Goal: Use online tool/utility: Use online tool/utility

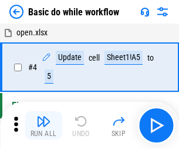
click at [44, 125] on img "button" at bounding box center [43, 121] width 14 height 14
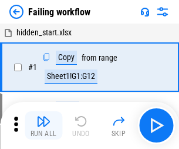
click at [44, 125] on img "button" at bounding box center [43, 121] width 14 height 14
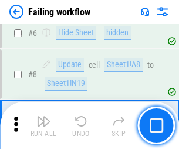
scroll to position [249, 0]
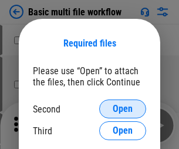
click at [123, 109] on span "Open" at bounding box center [123, 108] width 20 height 9
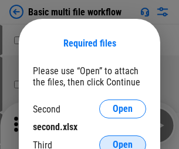
click at [123, 140] on span "Open" at bounding box center [123, 144] width 20 height 9
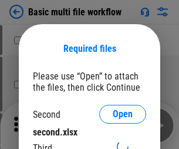
scroll to position [5, 0]
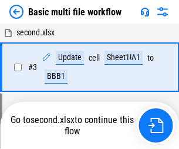
scroll to position [261, 0]
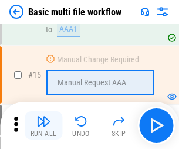
click at [44, 125] on img "button" at bounding box center [43, 121] width 14 height 14
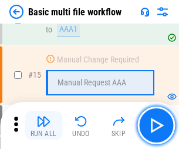
scroll to position [783, 0]
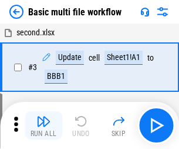
click at [44, 125] on img "button" at bounding box center [43, 121] width 14 height 14
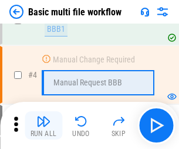
click at [44, 125] on img "button" at bounding box center [43, 121] width 14 height 14
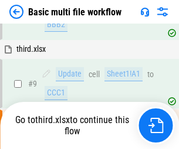
scroll to position [325, 0]
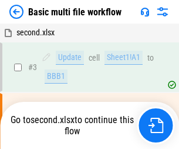
scroll to position [48, 0]
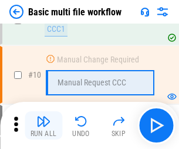
click at [44, 125] on img "button" at bounding box center [43, 121] width 14 height 14
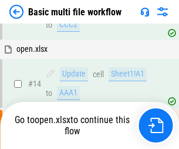
scroll to position [615, 0]
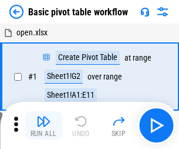
click at [44, 125] on img "button" at bounding box center [43, 121] width 14 height 14
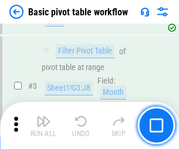
scroll to position [282, 0]
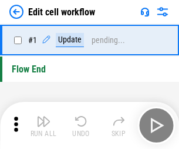
click at [44, 125] on img "button" at bounding box center [43, 121] width 14 height 14
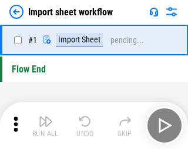
click at [44, 125] on img "button" at bounding box center [46, 121] width 14 height 14
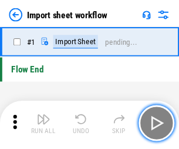
scroll to position [4, 0]
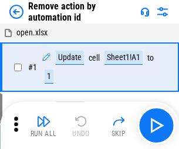
scroll to position [44, 0]
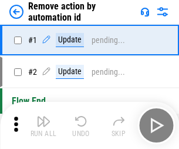
click at [44, 125] on img "button" at bounding box center [43, 121] width 14 height 14
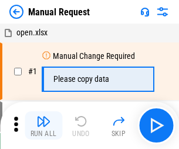
click at [44, 125] on img "button" at bounding box center [43, 121] width 14 height 14
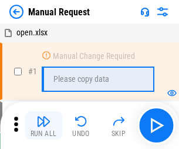
click at [44, 125] on img "button" at bounding box center [43, 121] width 14 height 14
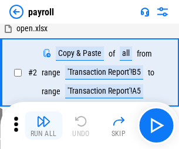
click at [44, 125] on img "button" at bounding box center [43, 121] width 14 height 14
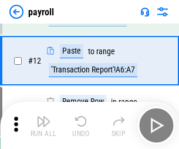
scroll to position [85, 0]
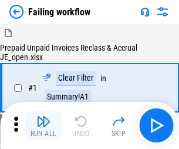
click at [44, 125] on img "button" at bounding box center [43, 121] width 14 height 14
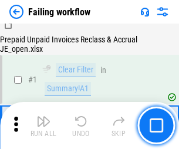
scroll to position [190, 0]
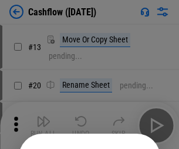
scroll to position [115, 0]
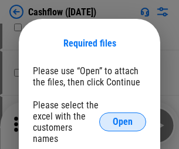
click at [123, 117] on span "Open" at bounding box center [123, 121] width 20 height 9
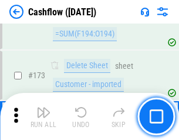
scroll to position [1245, 0]
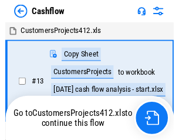
scroll to position [14, 0]
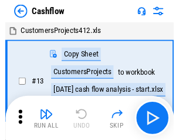
scroll to position [14, 0]
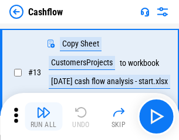
click at [44, 116] on img "button" at bounding box center [43, 112] width 14 height 14
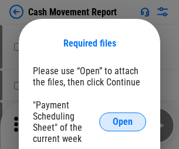
click at [123, 122] on span "Open" at bounding box center [123, 121] width 20 height 9
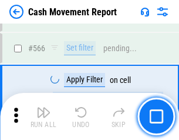
scroll to position [5391, 0]
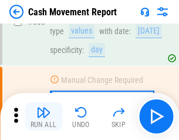
click at [44, 116] on img "button" at bounding box center [43, 112] width 14 height 14
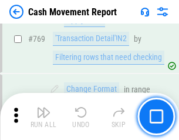
scroll to position [6536, 0]
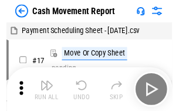
scroll to position [21, 0]
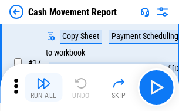
click at [44, 87] on img "button" at bounding box center [43, 83] width 14 height 14
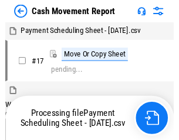
scroll to position [6, 0]
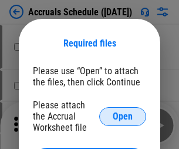
click at [123, 116] on span "Open" at bounding box center [123, 116] width 20 height 9
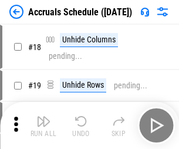
scroll to position [113, 0]
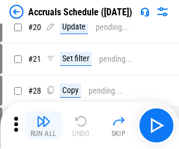
click at [44, 125] on img "button" at bounding box center [43, 121] width 14 height 14
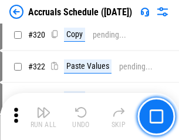
scroll to position [2188, 0]
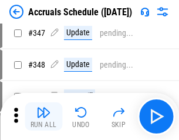
click at [44, 116] on img "button" at bounding box center [43, 112] width 14 height 14
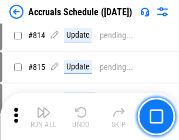
scroll to position [5190, 0]
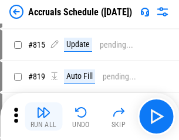
click at [44, 116] on img "button" at bounding box center [43, 112] width 14 height 14
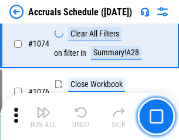
scroll to position [7045, 0]
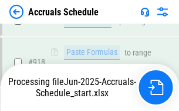
scroll to position [6218, 0]
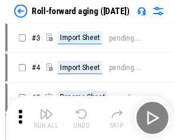
scroll to position [2, 0]
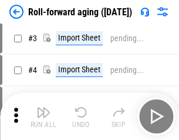
click at [44, 116] on img "button" at bounding box center [43, 112] width 14 height 14
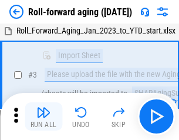
click at [44, 116] on img "button" at bounding box center [43, 112] width 14 height 14
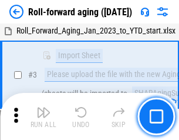
scroll to position [76, 0]
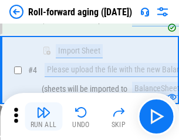
click at [44, 116] on img "button" at bounding box center [43, 112] width 14 height 14
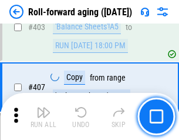
scroll to position [4079, 0]
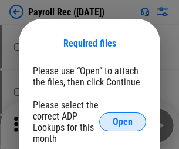
click at [123, 122] on span "Open" at bounding box center [123, 121] width 20 height 9
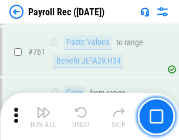
scroll to position [7239, 0]
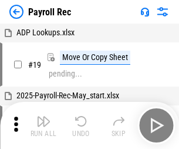
click at [44, 125] on img "button" at bounding box center [43, 121] width 14 height 14
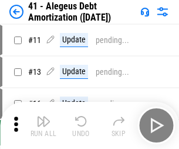
click at [44, 125] on img "button" at bounding box center [43, 121] width 14 height 14
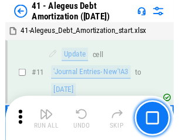
scroll to position [145, 0]
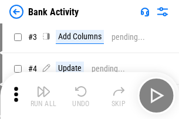
click at [44, 96] on img "button" at bounding box center [43, 92] width 14 height 14
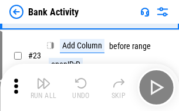
scroll to position [315, 0]
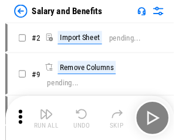
scroll to position [16, 0]
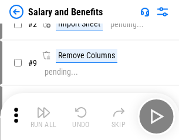
click at [44, 116] on img "button" at bounding box center [43, 112] width 14 height 14
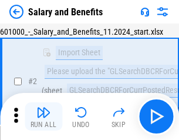
click at [44, 116] on img "button" at bounding box center [43, 112] width 14 height 14
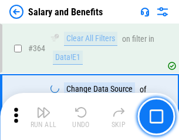
scroll to position [5539, 0]
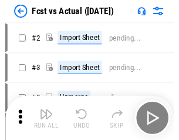
scroll to position [15, 0]
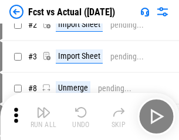
click at [44, 116] on img "button" at bounding box center [43, 112] width 14 height 14
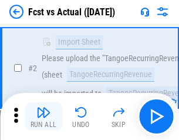
click at [44, 116] on img "button" at bounding box center [43, 112] width 14 height 14
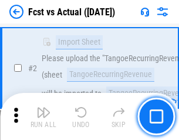
scroll to position [110, 0]
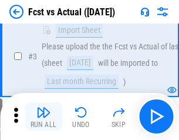
click at [44, 116] on img "button" at bounding box center [43, 112] width 14 height 14
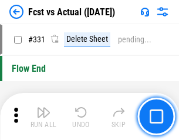
scroll to position [5630, 0]
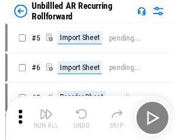
scroll to position [25, 0]
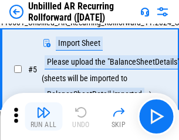
click at [44, 116] on img "button" at bounding box center [43, 112] width 14 height 14
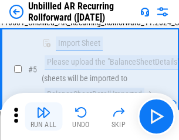
click at [44, 116] on img "button" at bounding box center [43, 112] width 14 height 14
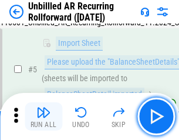
scroll to position [111, 0]
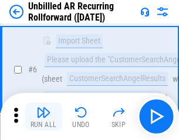
click at [44, 116] on img "button" at bounding box center [43, 112] width 14 height 14
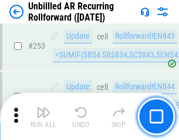
scroll to position [3995, 0]
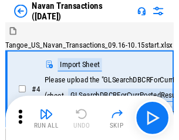
scroll to position [19, 0]
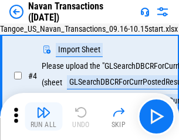
click at [44, 116] on img "button" at bounding box center [43, 112] width 14 height 14
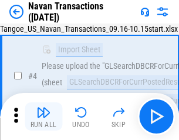
click at [44, 116] on img "button" at bounding box center [43, 112] width 14 height 14
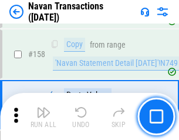
scroll to position [3813, 0]
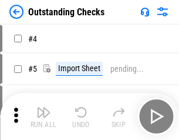
click at [44, 116] on img "button" at bounding box center [43, 112] width 14 height 14
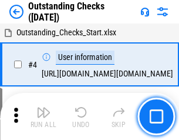
scroll to position [49, 0]
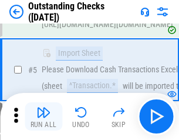
click at [44, 116] on img "button" at bounding box center [43, 112] width 14 height 14
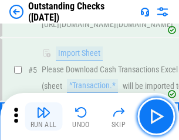
scroll to position [123, 0]
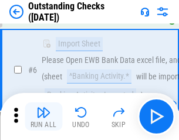
click at [44, 116] on img "button" at bounding box center [43, 112] width 14 height 14
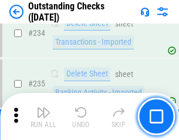
scroll to position [3572, 0]
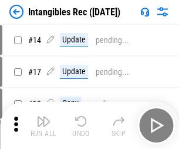
click at [44, 125] on img "button" at bounding box center [43, 121] width 14 height 14
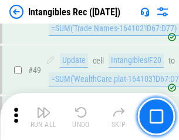
scroll to position [458, 0]
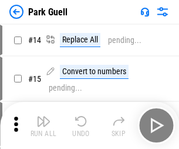
click at [44, 116] on img "button" at bounding box center [43, 121] width 14 height 14
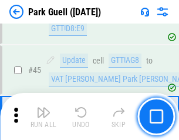
scroll to position [1471, 0]
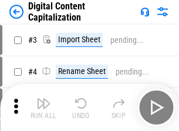
click at [44, 99] on img "button" at bounding box center [43, 103] width 14 height 14
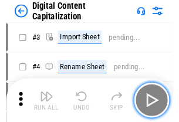
scroll to position [34, 0]
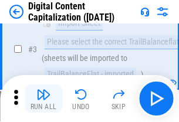
click at [44, 99] on img "button" at bounding box center [43, 95] width 14 height 14
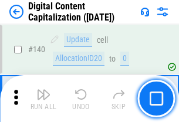
scroll to position [1247, 0]
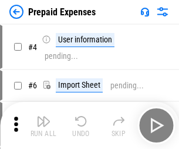
click at [44, 116] on img "button" at bounding box center [43, 121] width 14 height 14
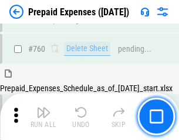
scroll to position [3260, 0]
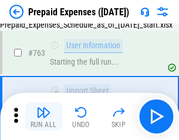
click at [44, 116] on img "button" at bounding box center [43, 112] width 14 height 14
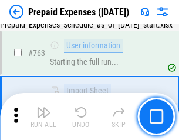
scroll to position [3329, 0]
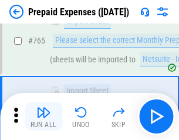
click at [44, 116] on img "button" at bounding box center [43, 112] width 14 height 14
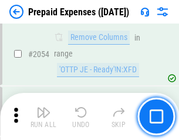
scroll to position [12295, 0]
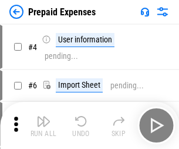
click at [44, 125] on img "button" at bounding box center [43, 121] width 14 height 14
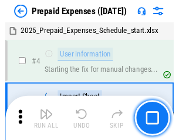
scroll to position [52, 0]
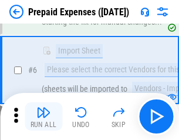
click at [44, 116] on img "button" at bounding box center [43, 112] width 14 height 14
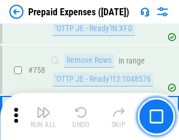
scroll to position [4191, 0]
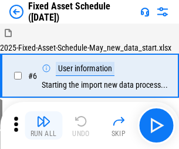
click at [44, 125] on img "button" at bounding box center [43, 121] width 14 height 14
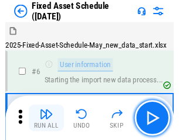
scroll to position [64, 0]
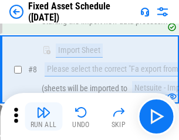
click at [44, 116] on img "button" at bounding box center [43, 112] width 14 height 14
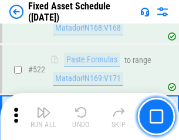
scroll to position [4088, 0]
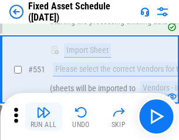
click at [44, 116] on img "button" at bounding box center [43, 112] width 14 height 14
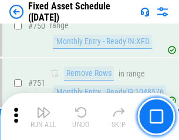
scroll to position [5734, 0]
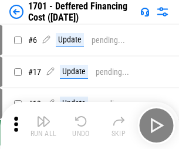
click at [44, 125] on img "button" at bounding box center [43, 121] width 14 height 14
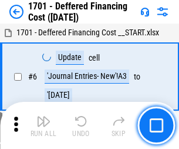
scroll to position [141, 0]
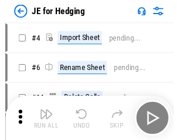
scroll to position [2, 0]
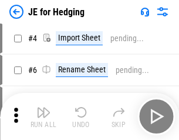
click at [44, 116] on img "button" at bounding box center [43, 112] width 14 height 14
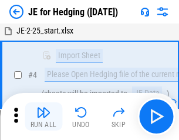
click at [44, 116] on img "button" at bounding box center [43, 112] width 14 height 14
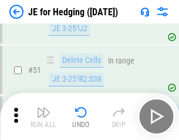
scroll to position [762, 0]
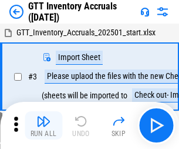
click at [44, 116] on img "button" at bounding box center [43, 121] width 14 height 14
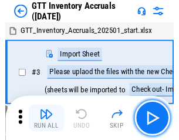
scroll to position [2, 0]
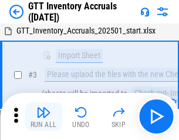
click at [44, 116] on img "button" at bounding box center [43, 112] width 14 height 14
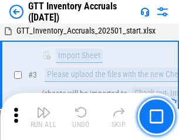
scroll to position [76, 0]
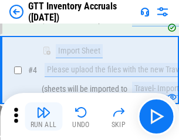
click at [44, 116] on img "button" at bounding box center [43, 112] width 14 height 14
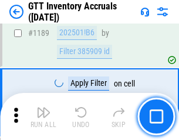
scroll to position [9605, 0]
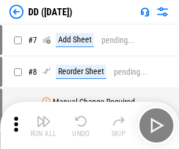
click at [44, 125] on img "button" at bounding box center [43, 121] width 14 height 14
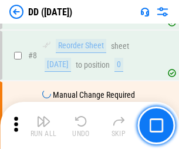
scroll to position [114, 0]
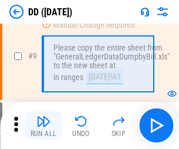
click at [44, 125] on img "button" at bounding box center [43, 121] width 14 height 14
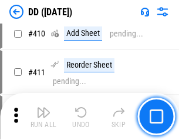
scroll to position [5263, 0]
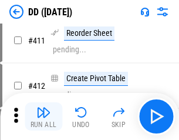
click at [44, 116] on img "button" at bounding box center [43, 112] width 14 height 14
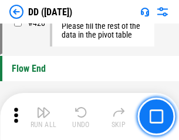
scroll to position [5630, 0]
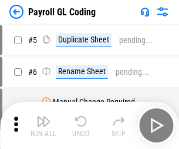
click at [44, 125] on img "button" at bounding box center [43, 121] width 14 height 14
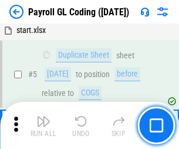
scroll to position [141, 0]
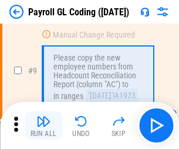
click at [44, 125] on img "button" at bounding box center [43, 121] width 14 height 14
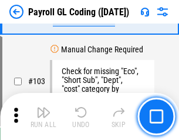
scroll to position [2759, 0]
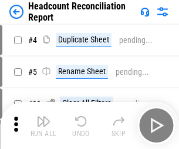
click at [44, 125] on img "button" at bounding box center [43, 121] width 14 height 14
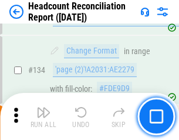
scroll to position [1414, 0]
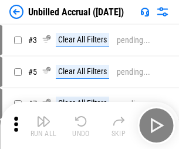
click at [44, 125] on img "button" at bounding box center [43, 121] width 14 height 14
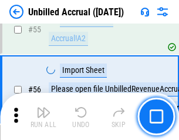
scroll to position [1228, 0]
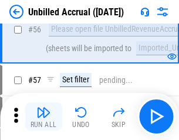
click at [44, 116] on img "button" at bounding box center [43, 112] width 14 height 14
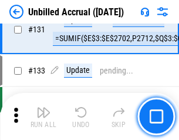
scroll to position [3503, 0]
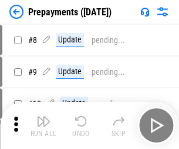
click at [44, 125] on img "button" at bounding box center [43, 121] width 14 height 14
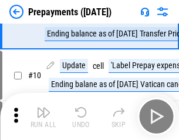
scroll to position [74, 0]
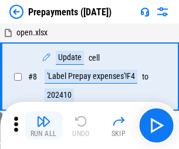
click at [44, 125] on img "button" at bounding box center [43, 121] width 14 height 14
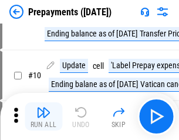
scroll to position [74, 0]
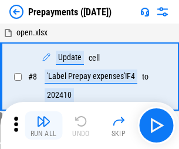
click at [44, 125] on img "button" at bounding box center [43, 121] width 14 height 14
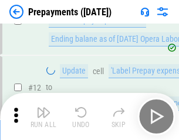
scroll to position [74, 0]
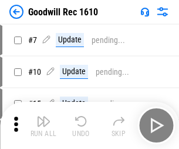
click at [44, 125] on img "button" at bounding box center [43, 121] width 14 height 14
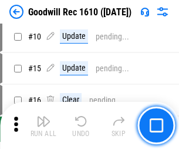
scroll to position [201, 0]
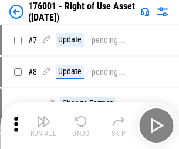
click at [44, 125] on img "button" at bounding box center [43, 121] width 14 height 14
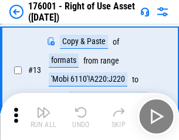
scroll to position [76, 0]
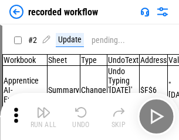
click at [44, 116] on img "button" at bounding box center [43, 112] width 14 height 14
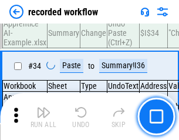
scroll to position [3676, 0]
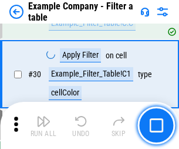
scroll to position [1076, 0]
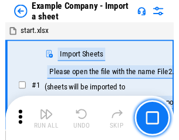
scroll to position [18, 0]
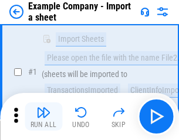
click at [44, 116] on img "button" at bounding box center [43, 112] width 14 height 14
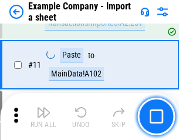
scroll to position [260, 0]
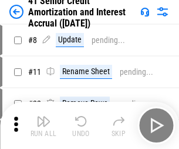
click at [44, 116] on img "button" at bounding box center [43, 121] width 14 height 14
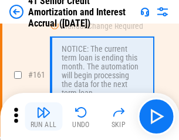
click at [44, 116] on img "button" at bounding box center [43, 112] width 14 height 14
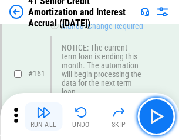
scroll to position [1258, 0]
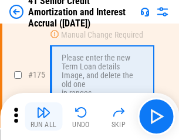
click at [44, 116] on img "button" at bounding box center [43, 112] width 14 height 14
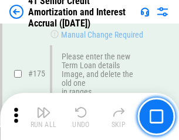
scroll to position [1377, 0]
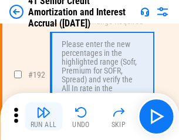
click at [44, 116] on img "button" at bounding box center [43, 112] width 14 height 14
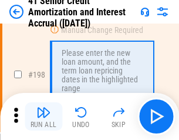
click at [44, 116] on img "button" at bounding box center [43, 112] width 14 height 14
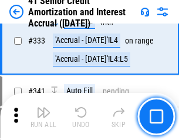
scroll to position [3005, 0]
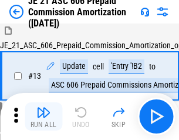
click at [44, 116] on img "button" at bounding box center [43, 112] width 14 height 14
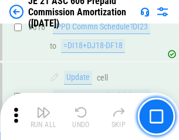
scroll to position [2196, 0]
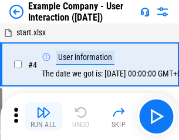
click at [44, 116] on img "button" at bounding box center [43, 112] width 14 height 14
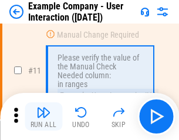
click at [44, 116] on img "button" at bounding box center [43, 112] width 14 height 14
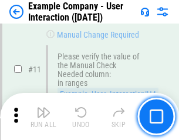
scroll to position [255, 0]
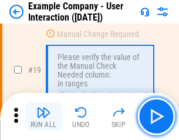
click at [44, 116] on img "button" at bounding box center [43, 112] width 14 height 14
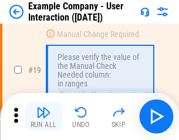
click at [44, 116] on img "button" at bounding box center [43, 112] width 14 height 14
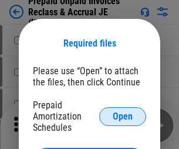
click at [123, 116] on span "Open" at bounding box center [123, 116] width 20 height 9
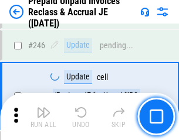
scroll to position [1588, 0]
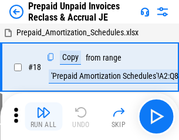
click at [44, 116] on img "button" at bounding box center [43, 112] width 14 height 14
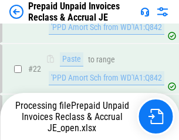
scroll to position [885, 0]
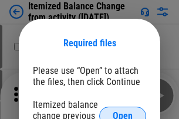
click at [123, 112] on span "Open" at bounding box center [123, 116] width 20 height 9
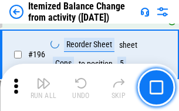
scroll to position [2264, 0]
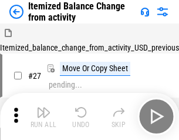
scroll to position [18, 0]
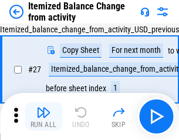
click at [44, 116] on img "button" at bounding box center [43, 112] width 14 height 14
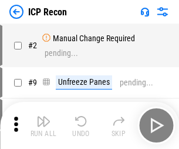
scroll to position [5, 0]
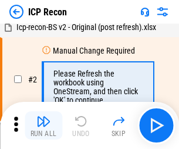
click at [44, 125] on img "button" at bounding box center [43, 121] width 14 height 14
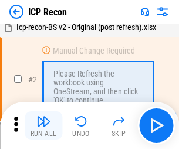
click at [44, 125] on img "button" at bounding box center [43, 121] width 14 height 14
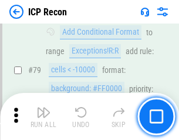
scroll to position [1153, 0]
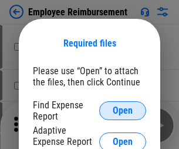
click at [123, 111] on span "Open" at bounding box center [123, 110] width 20 height 9
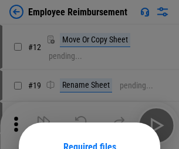
scroll to position [104, 0]
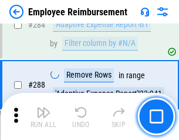
scroll to position [3197, 0]
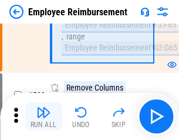
click at [44, 116] on img "button" at bounding box center [43, 112] width 14 height 14
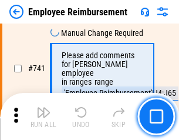
scroll to position [8252, 0]
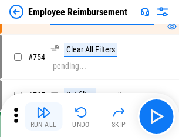
click at [44, 116] on img "button" at bounding box center [43, 112] width 14 height 14
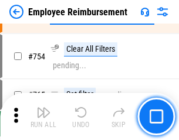
click at [44, 116] on img "button" at bounding box center [43, 112] width 14 height 14
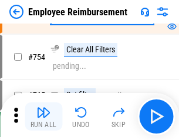
click at [44, 116] on img "button" at bounding box center [43, 112] width 14 height 14
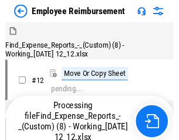
scroll to position [40, 0]
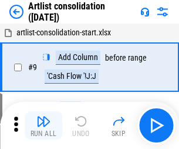
click at [44, 125] on img "button" at bounding box center [43, 121] width 14 height 14
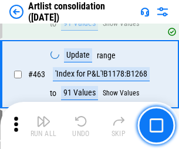
scroll to position [5150, 0]
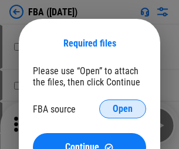
click at [123, 109] on span "Open" at bounding box center [123, 108] width 20 height 9
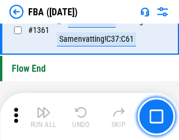
scroll to position [12632, 0]
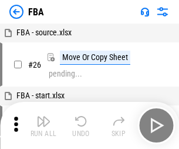
scroll to position [12, 0]
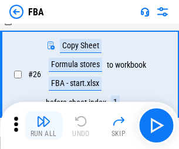
click at [44, 125] on img "button" at bounding box center [43, 121] width 14 height 14
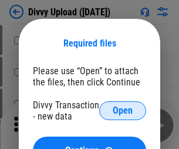
click at [123, 111] on span "Open" at bounding box center [123, 110] width 20 height 9
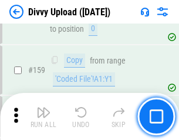
scroll to position [1218, 0]
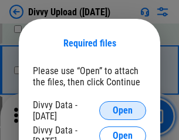
click at [123, 111] on span "Open" at bounding box center [123, 110] width 20 height 9
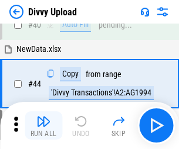
click at [44, 125] on img "button" at bounding box center [43, 121] width 14 height 14
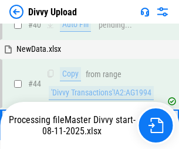
scroll to position [129, 0]
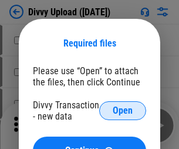
click at [123, 111] on span "Open" at bounding box center [123, 110] width 20 height 9
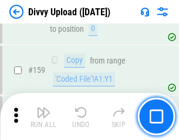
scroll to position [1218, 0]
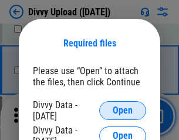
click at [123, 111] on span "Open" at bounding box center [123, 110] width 20 height 9
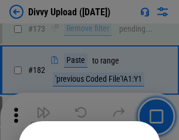
scroll to position [1320, 0]
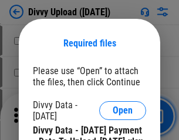
scroll to position [1998, 0]
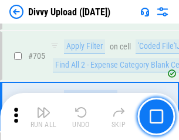
scroll to position [8046, 0]
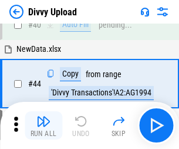
click at [44, 125] on img "button" at bounding box center [43, 121] width 14 height 14
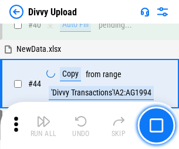
scroll to position [129, 0]
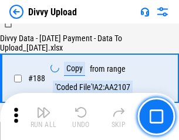
scroll to position [1384, 0]
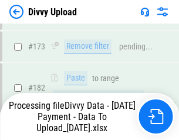
scroll to position [1316, 0]
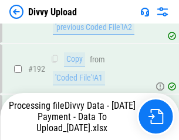
scroll to position [1576, 0]
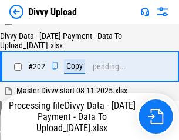
scroll to position [1903, 0]
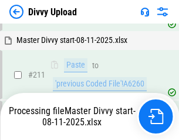
scroll to position [2273, 0]
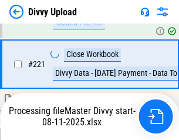
scroll to position [2613, 0]
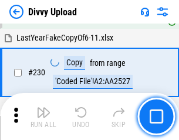
scroll to position [2919, 0]
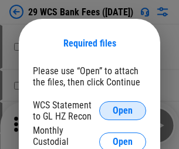
click at [123, 111] on span "Open" at bounding box center [123, 110] width 20 height 9
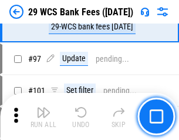
scroll to position [1146, 0]
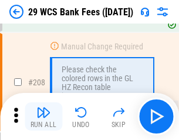
click at [44, 116] on img "button" at bounding box center [43, 112] width 14 height 14
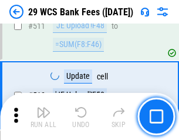
scroll to position [5918, 0]
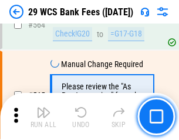
click at [44, 116] on img "button" at bounding box center [43, 112] width 14 height 14
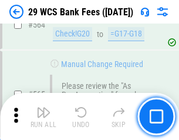
scroll to position [6361, 0]
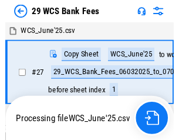
scroll to position [2, 0]
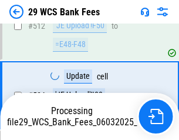
scroll to position [6279, 0]
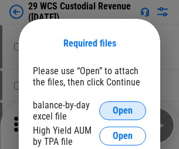
click at [123, 111] on span "Open" at bounding box center [123, 110] width 20 height 9
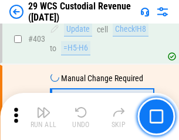
scroll to position [5448, 0]
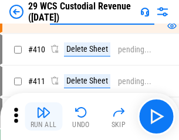
click at [44, 116] on img "button" at bounding box center [43, 112] width 14 height 14
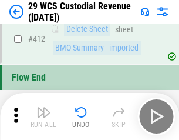
scroll to position [5617, 0]
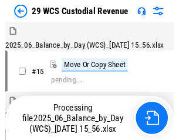
scroll to position [28, 0]
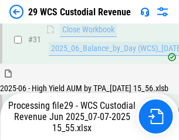
scroll to position [604, 0]
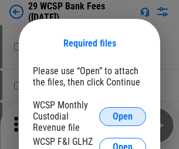
click at [123, 116] on span "Open" at bounding box center [123, 116] width 20 height 9
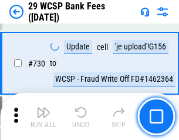
scroll to position [5927, 0]
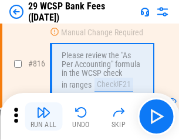
click at [44, 116] on img "button" at bounding box center [43, 112] width 14 height 14
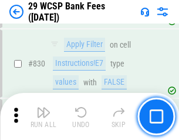
scroll to position [7463, 0]
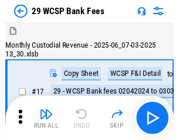
scroll to position [28, 0]
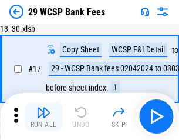
click at [44, 116] on img "button" at bounding box center [43, 112] width 14 height 14
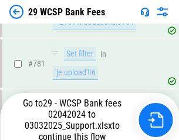
scroll to position [6952, 0]
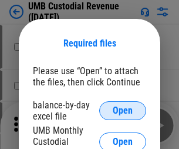
click at [123, 111] on span "Open" at bounding box center [123, 110] width 20 height 9
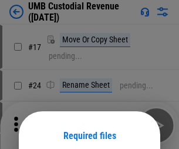
scroll to position [92, 0]
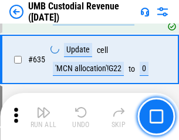
scroll to position [6155, 0]
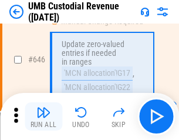
click at [44, 116] on img "button" at bounding box center [43, 112] width 14 height 14
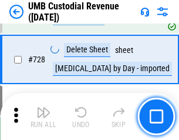
scroll to position [7256, 0]
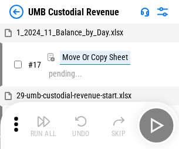
scroll to position [9, 0]
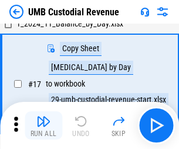
click at [44, 125] on img "button" at bounding box center [43, 121] width 14 height 14
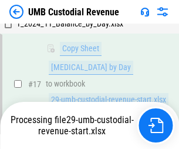
scroll to position [232, 0]
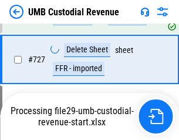
scroll to position [7229, 0]
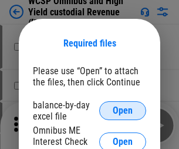
click at [123, 111] on span "Open" at bounding box center [123, 110] width 20 height 9
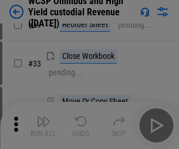
scroll to position [269, 0]
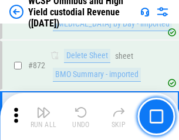
scroll to position [9955, 0]
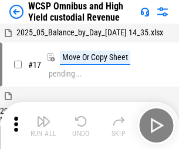
click at [44, 116] on img "button" at bounding box center [43, 121] width 14 height 14
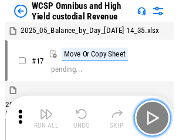
scroll to position [6, 0]
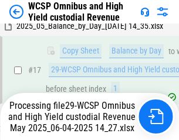
scroll to position [245, 0]
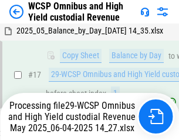
scroll to position [245, 0]
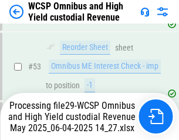
scroll to position [860, 0]
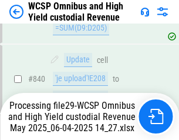
scroll to position [9826, 0]
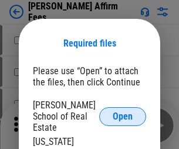
click at [123, 112] on span "Open" at bounding box center [123, 116] width 20 height 9
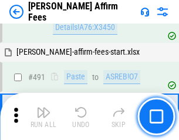
scroll to position [3198, 0]
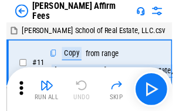
scroll to position [12, 0]
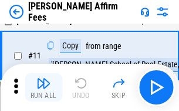
click at [44, 87] on img "button" at bounding box center [43, 83] width 14 height 14
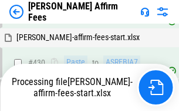
scroll to position [2619, 0]
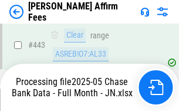
scroll to position [3102, 0]
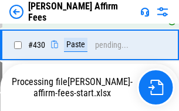
scroll to position [2670, 0]
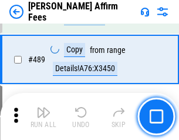
scroll to position [3070, 0]
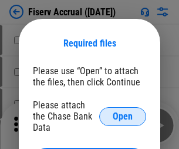
click at [123, 112] on span "Open" at bounding box center [123, 116] width 20 height 9
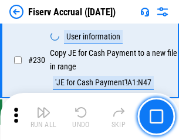
scroll to position [3727, 0]
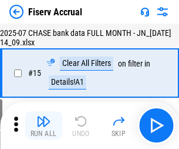
click at [44, 125] on img "button" at bounding box center [43, 121] width 14 height 14
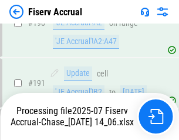
scroll to position [3023, 0]
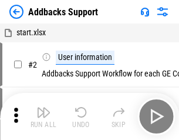
click at [44, 116] on img "button" at bounding box center [43, 112] width 14 height 14
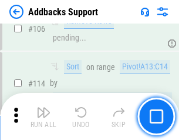
scroll to position [856, 0]
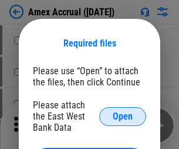
click at [123, 116] on span "Open" at bounding box center [123, 116] width 20 height 9
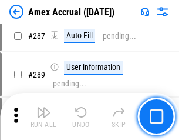
scroll to position [3373, 0]
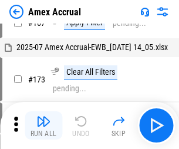
click at [44, 125] on img "button" at bounding box center [43, 121] width 14 height 14
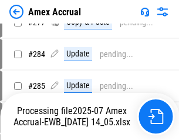
scroll to position [3649, 0]
